Goal: Task Accomplishment & Management: Manage account settings

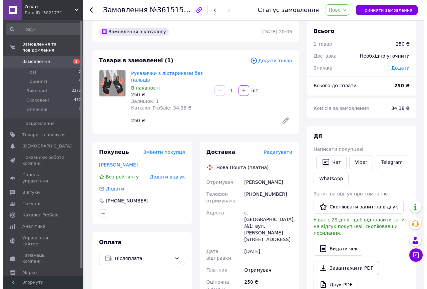
scroll to position [15, 0]
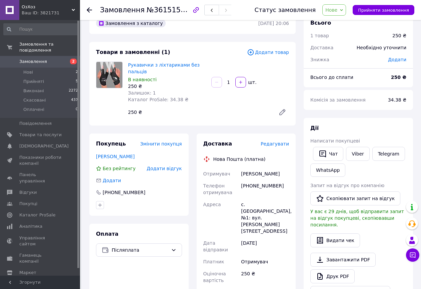
click at [283, 145] on span "Редагувати" at bounding box center [275, 143] width 28 height 5
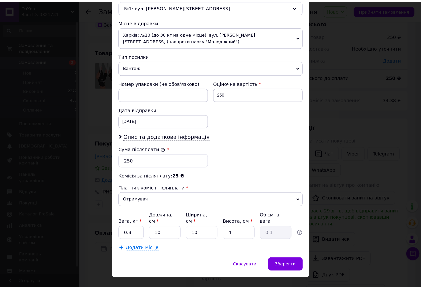
scroll to position [226, 0]
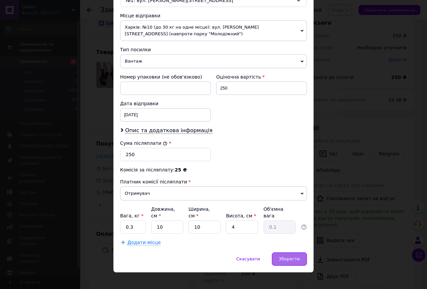
click at [297, 257] on span "Зберегти" at bounding box center [289, 259] width 21 height 5
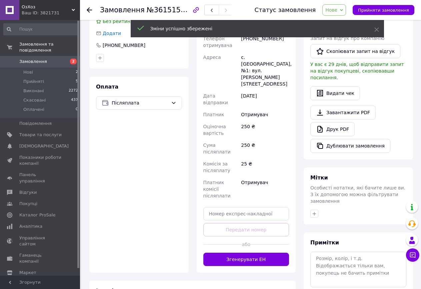
scroll to position [182, 0]
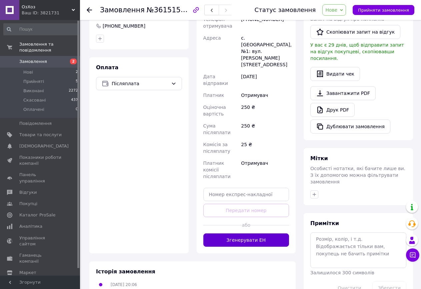
click at [260, 234] on button "Згенерувати ЕН" at bounding box center [246, 240] width 86 height 13
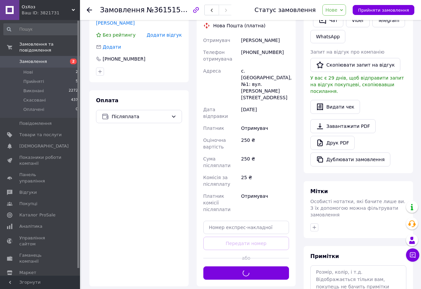
scroll to position [149, 0]
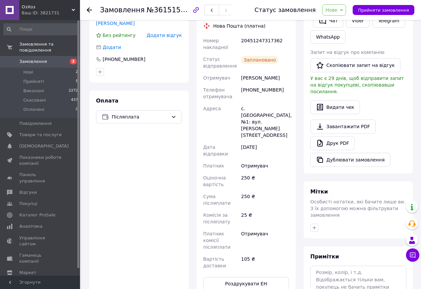
click at [346, 9] on span "Нове" at bounding box center [334, 9] width 24 height 11
click at [343, 20] on li "Прийнято" at bounding box center [338, 23] width 31 height 10
click at [51, 59] on span "Замовлення" at bounding box center [40, 62] width 42 height 6
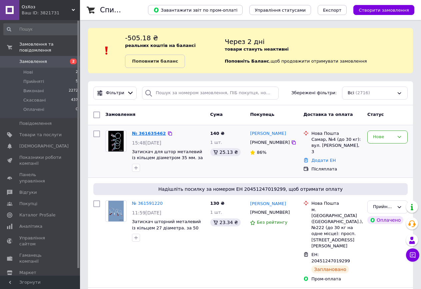
click at [155, 133] on link "№ 361635462" at bounding box center [149, 133] width 34 height 5
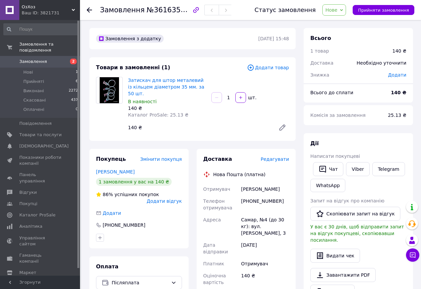
click at [275, 157] on span "Редагувати" at bounding box center [275, 159] width 28 height 5
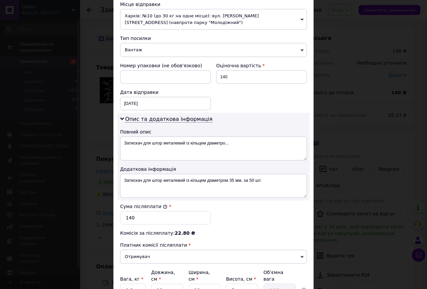
scroll to position [267, 0]
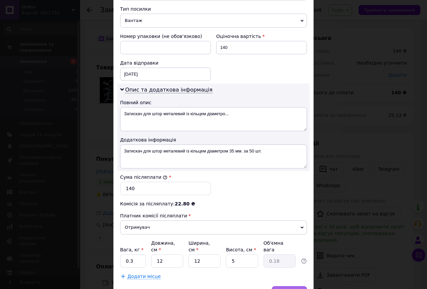
click at [297, 287] on div "Зберегти" at bounding box center [289, 293] width 35 height 13
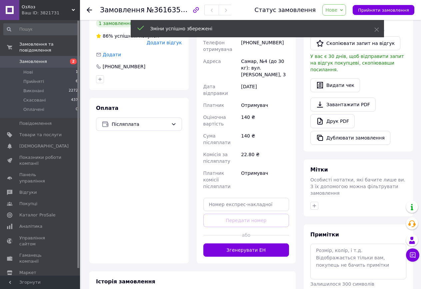
scroll to position [167, 0]
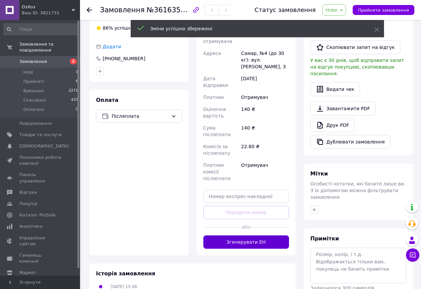
click at [272, 236] on button "Згенерувати ЕН" at bounding box center [246, 242] width 86 height 13
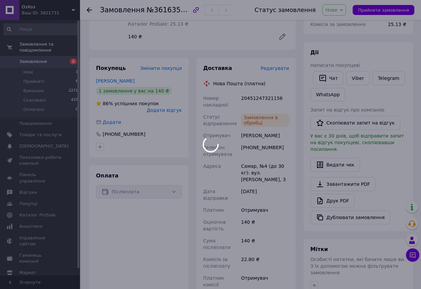
scroll to position [67, 0]
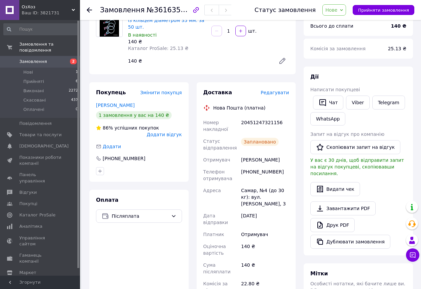
click at [343, 9] on icon at bounding box center [341, 10] width 3 height 3
click at [345, 20] on li "Прийнято" at bounding box center [338, 23] width 31 height 10
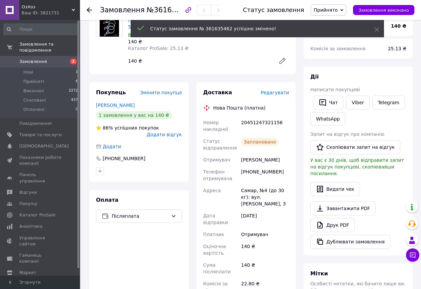
click at [39, 59] on span "Замовлення" at bounding box center [33, 62] width 28 height 6
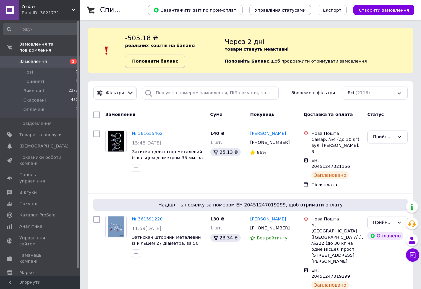
click at [147, 61] on b "Поповнити баланс" at bounding box center [155, 61] width 46 height 5
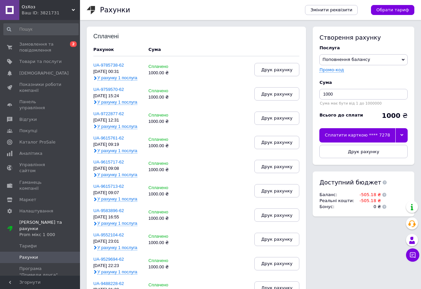
click at [402, 136] on icon at bounding box center [401, 135] width 3 height 2
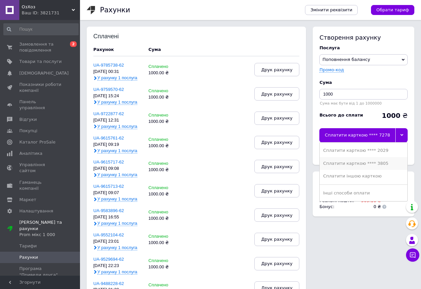
click at [376, 168] on li "Сплатити карткою **** 3805" at bounding box center [364, 163] width 88 height 13
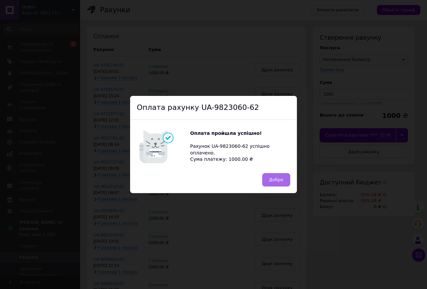
click at [265, 183] on button "Добре" at bounding box center [276, 179] width 28 height 13
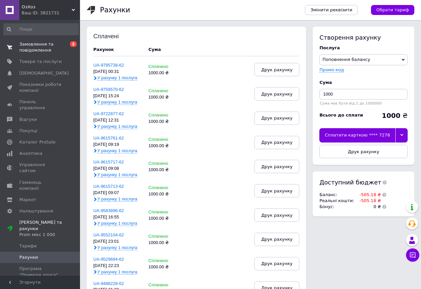
click at [49, 49] on span "Замовлення та повідомлення" at bounding box center [40, 47] width 42 height 12
